Goal: Information Seeking & Learning: Learn about a topic

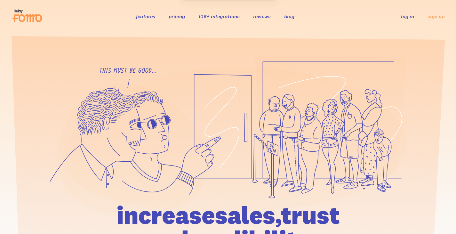
click at [152, 18] on link "features" at bounding box center [145, 16] width 19 height 6
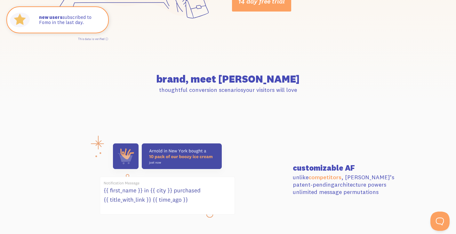
click at [234, 61] on section "brand, meet [PERSON_NAME] thoughtful conversion scenarios your visitors will lo…" at bounding box center [228, 84] width 456 height 66
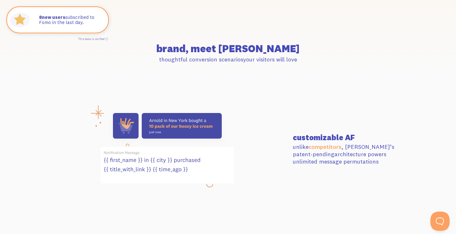
scroll to position [183, 0]
click at [257, 48] on h2 "brand, meet [PERSON_NAME]" at bounding box center [228, 49] width 357 height 10
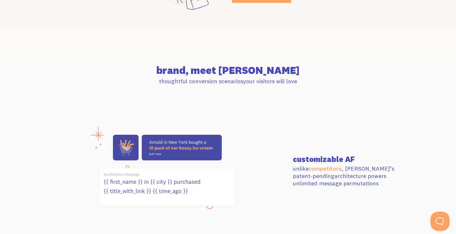
scroll to position [170, 0]
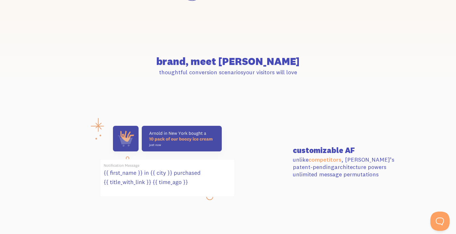
click at [186, 57] on h2 "brand, meet [PERSON_NAME]" at bounding box center [228, 61] width 357 height 10
drag, startPoint x: 182, startPoint y: 57, endPoint x: 302, endPoint y: 70, distance: 121.5
click at [302, 70] on div "brand, meet [PERSON_NAME] thoughtful conversion scenarios your visitors will lo…" at bounding box center [228, 66] width 365 height 20
copy div "brand, meet Fomo thoughtful conversion scenarios your visitors will love"
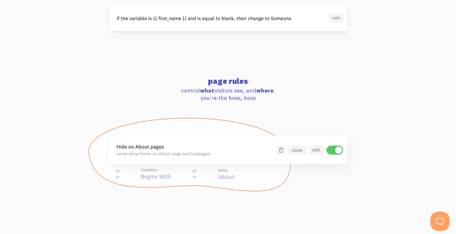
click at [259, 77] on section "page rules control what visitors see, and where . you're the boss, boss" at bounding box center [228, 134] width 456 height 161
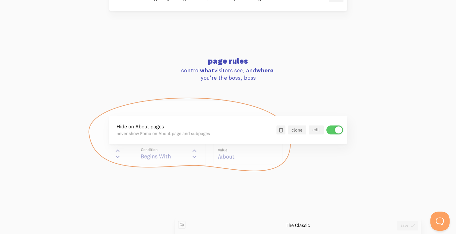
click at [274, 65] on div "page rules control what visitors see, and where . you're the boss, boss" at bounding box center [228, 69] width 365 height 25
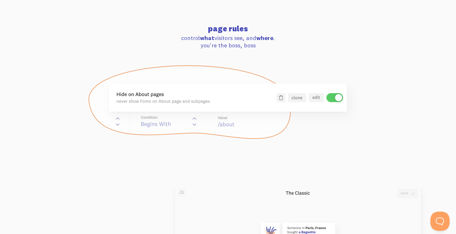
click at [317, 40] on p "control what visitors see, and where . you're the boss, boss" at bounding box center [228, 41] width 357 height 15
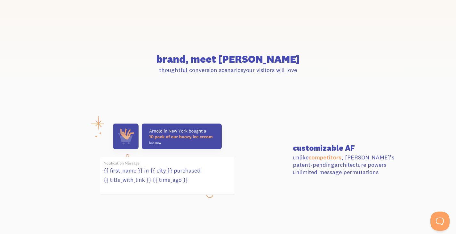
scroll to position [172, 0]
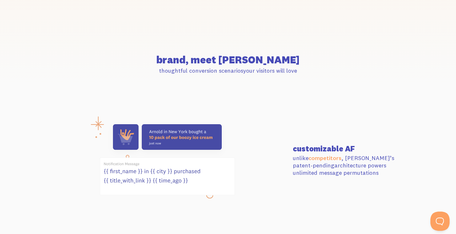
drag, startPoint x: 174, startPoint y: 53, endPoint x: 316, endPoint y: 83, distance: 145.8
click at [316, 83] on section "brand, meet [PERSON_NAME] thoughtful conversion scenarios your visitors will lo…" at bounding box center [228, 65] width 456 height 66
copy div "brand, meet Fomo thoughtful conversion scenarios your visitors will love"
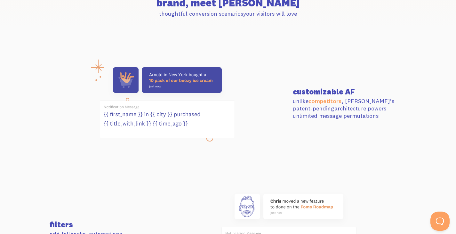
scroll to position [229, 0]
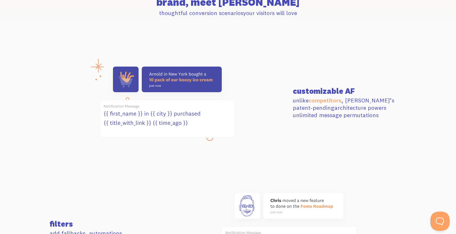
click at [272, 98] on div at bounding box center [167, 103] width 243 height 80
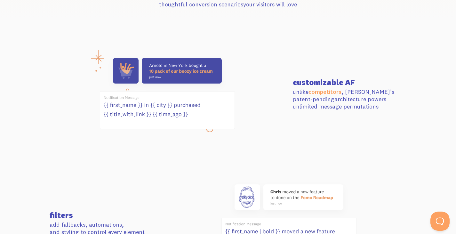
scroll to position [238, 0]
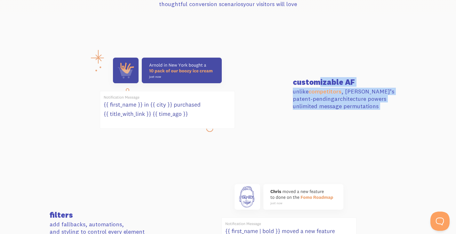
drag, startPoint x: 284, startPoint y: 78, endPoint x: 294, endPoint y: 79, distance: 10.0
click at [294, 79] on div "customizable AF unlike competitors , [PERSON_NAME]’s patent-pending architectur…" at bounding box center [228, 94] width 365 height 80
drag, startPoint x: 165, startPoint y: 55, endPoint x: 138, endPoint y: 65, distance: 28.4
drag, startPoint x: 138, startPoint y: 65, endPoint x: 111, endPoint y: 58, distance: 27.8
click at [111, 58] on icon at bounding box center [167, 93] width 135 height 79
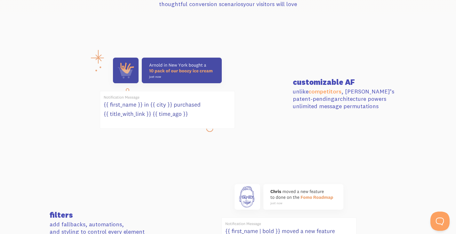
drag, startPoint x: 295, startPoint y: 18, endPoint x: 274, endPoint y: 27, distance: 22.4
drag, startPoint x: 274, startPoint y: 27, endPoint x: 180, endPoint y: 97, distance: 117.8
drag, startPoint x: 180, startPoint y: 97, endPoint x: 157, endPoint y: 108, distance: 25.8
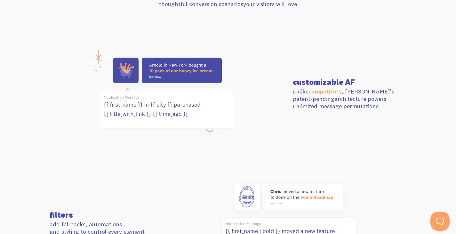
drag, startPoint x: 157, startPoint y: 108, endPoint x: 134, endPoint y: 74, distance: 41.1
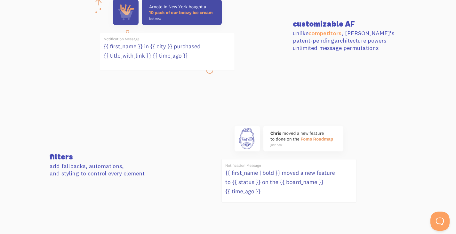
scroll to position [302, 0]
